Goal: Use online tool/utility: Use online tool/utility

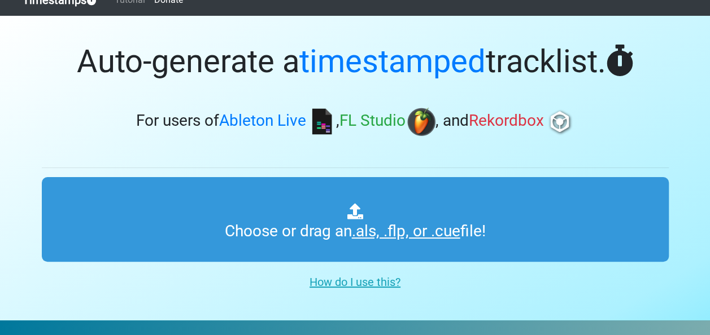
scroll to position [13, 0]
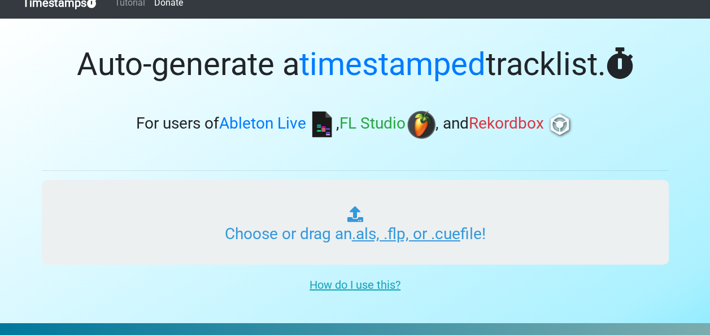
click at [421, 201] on input "Choose or drag an .als, .flp, or .cue file!" at bounding box center [355, 222] width 627 height 85
click at [412, 246] on input "Choose or drag an .als, .flp, or .cue file!" at bounding box center [355, 222] width 627 height 85
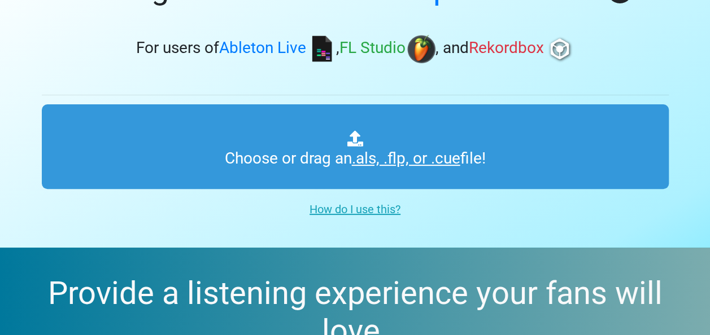
scroll to position [0, 0]
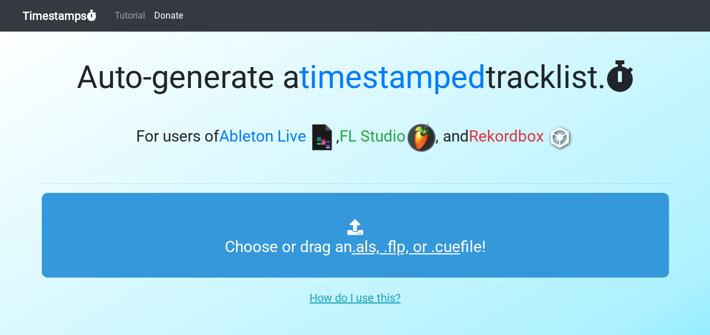
type input "C:\fakepath\rumah.flp"
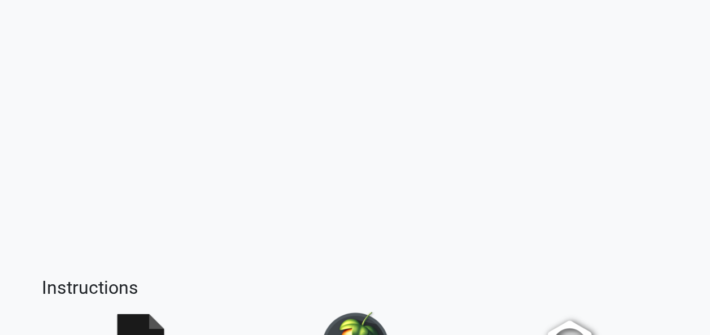
scroll to position [239, 0]
